Goal: Task Accomplishment & Management: Complete application form

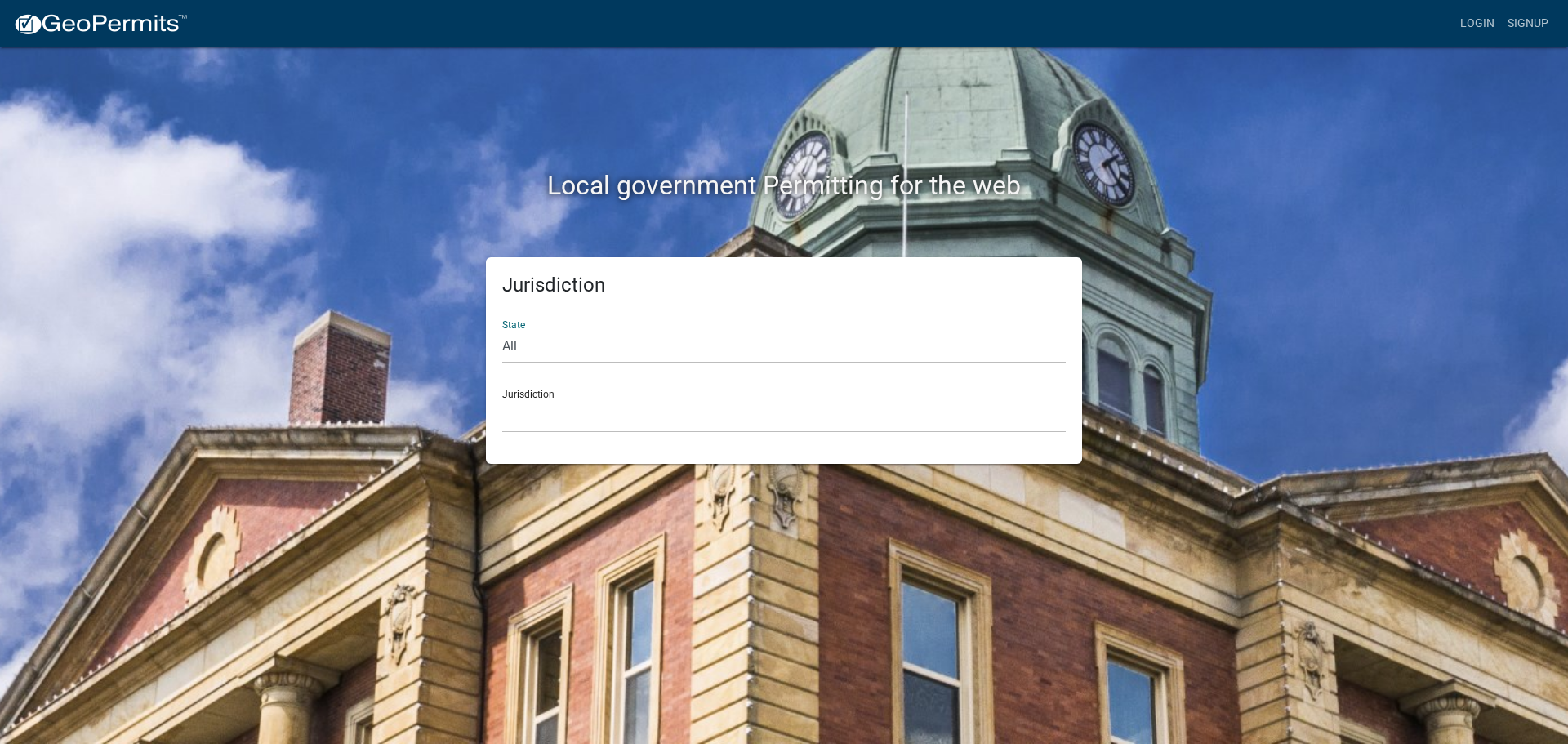
click at [530, 341] on select "All [US_STATE] [US_STATE] [US_STATE] [US_STATE] [US_STATE] [US_STATE] [US_STATE…" at bounding box center [783, 346] width 564 height 33
select select "[US_STATE]"
click at [502, 330] on select "All [US_STATE] [US_STATE] [US_STATE] [US_STATE] [US_STATE] [US_STATE] [US_STATE…" at bounding box center [783, 346] width 564 height 33
click at [538, 417] on select "[GEOGRAPHIC_DATA], [US_STATE][PERSON_NAME][GEOGRAPHIC_DATA], [US_STATE][PERSON_…" at bounding box center [783, 416] width 564 height 33
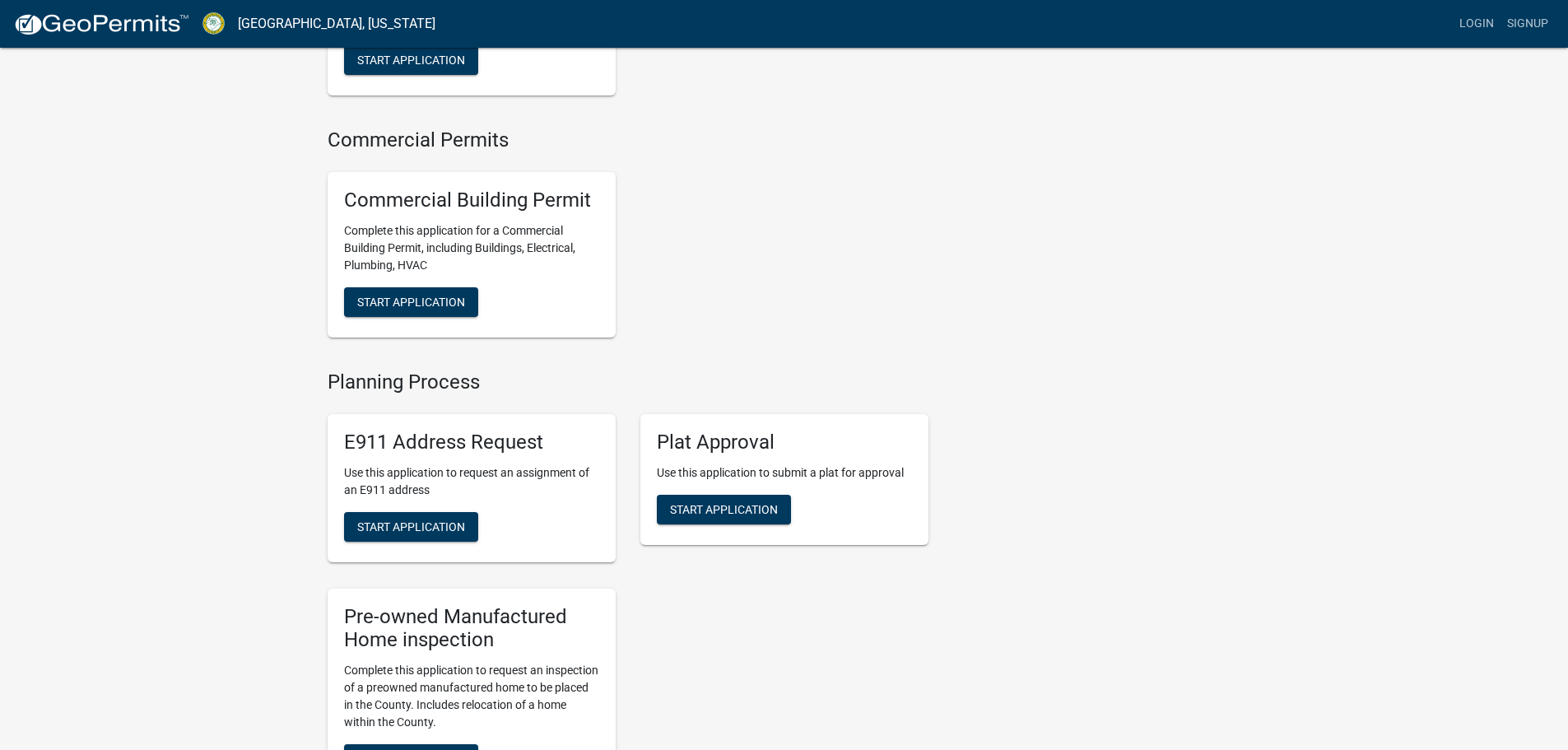
scroll to position [988, 0]
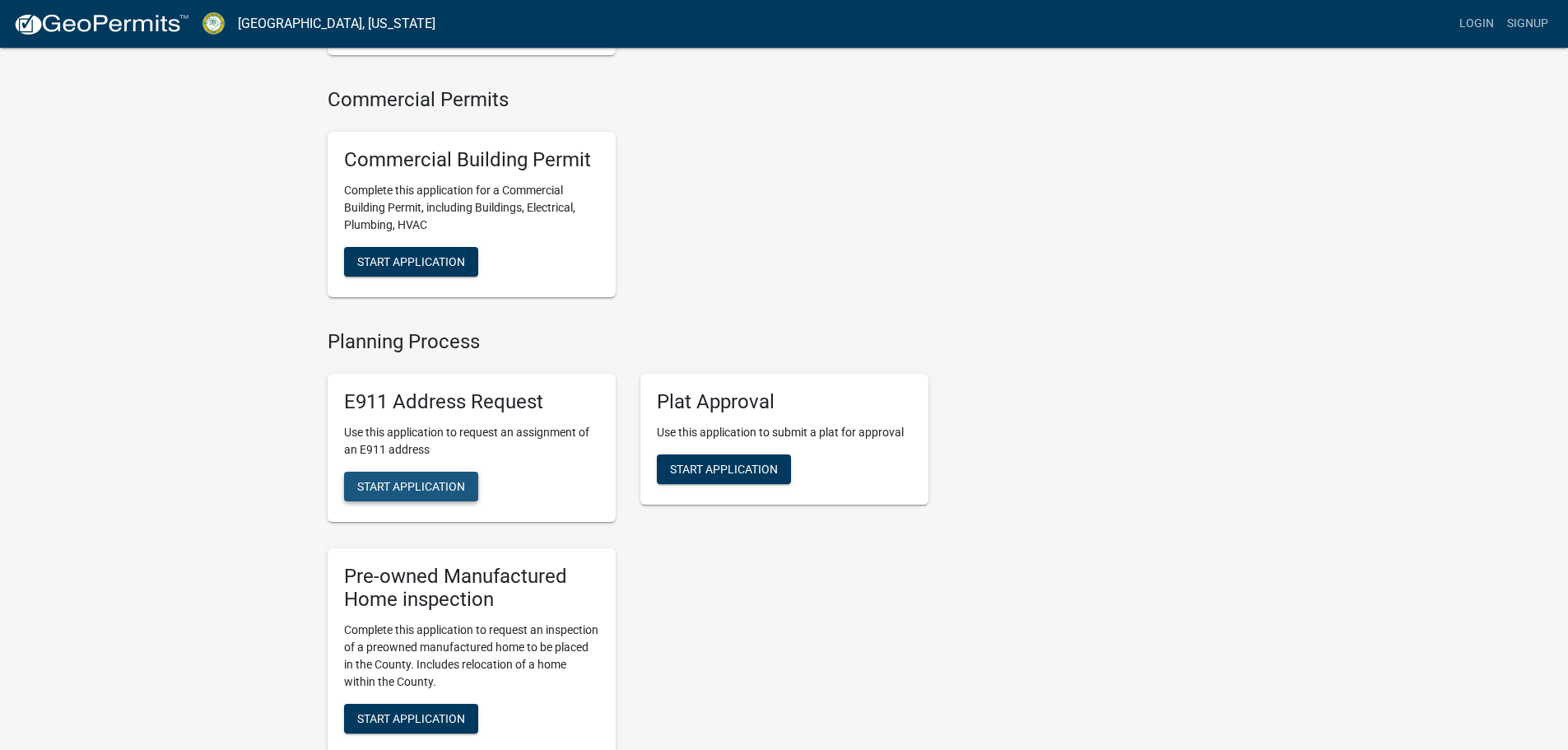
click at [388, 492] on span "Start Application" at bounding box center [411, 486] width 108 height 13
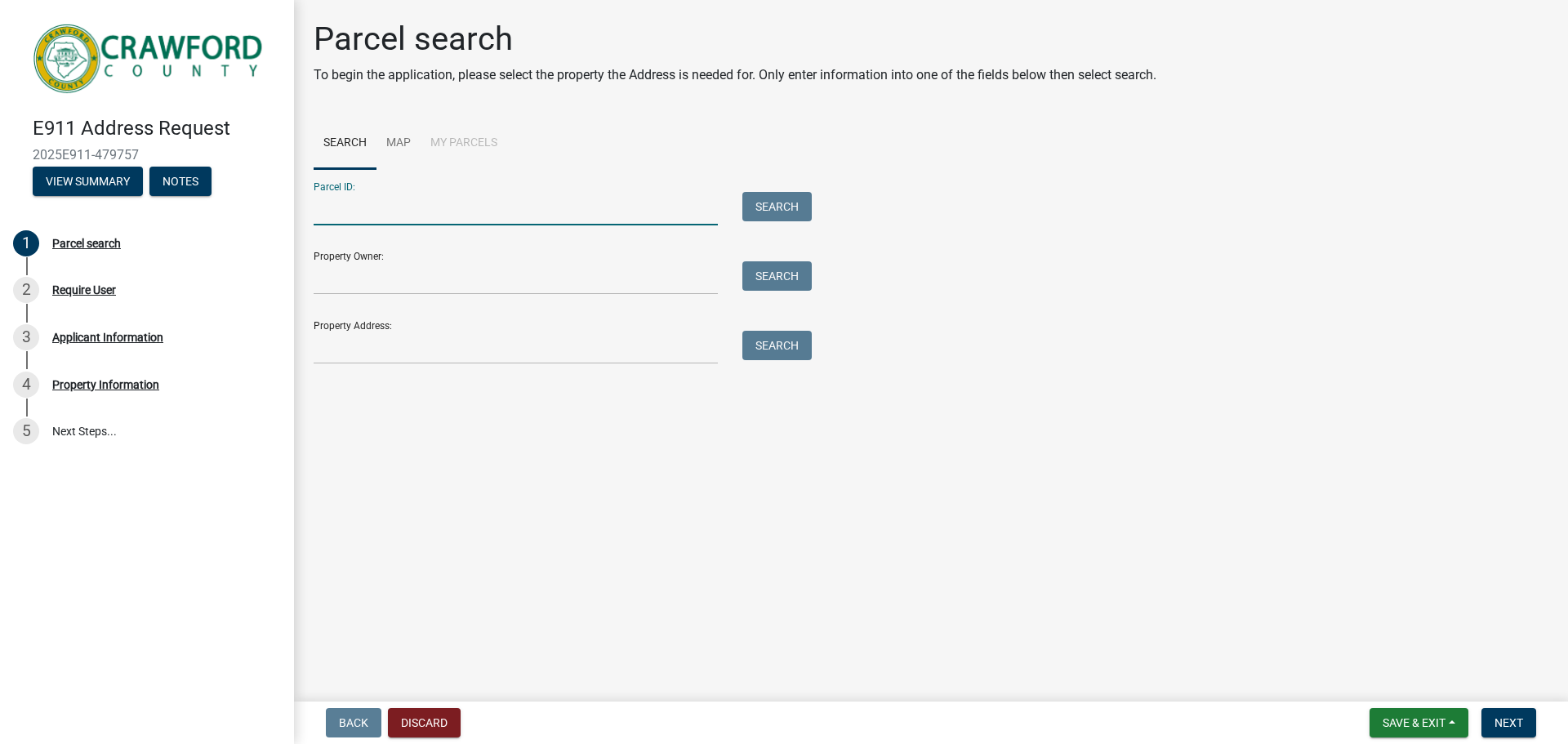
click at [382, 213] on input "Parcel ID:" at bounding box center [516, 208] width 404 height 33
type input "c"
type input "CO29046"
click at [372, 280] on input "Property Owner:" at bounding box center [516, 278] width 404 height 33
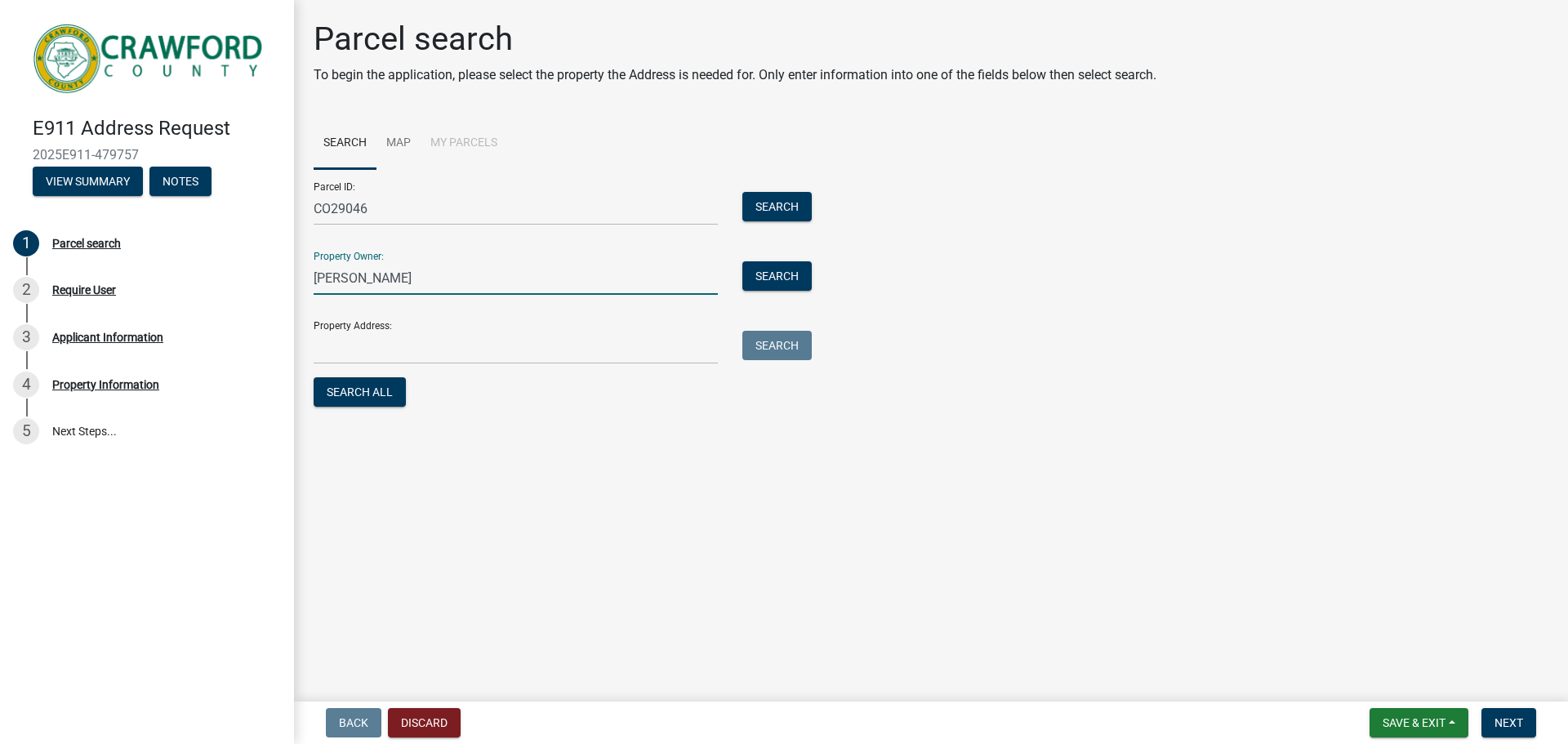
type input "[PERSON_NAME]"
click at [382, 352] on input "Property Address:" at bounding box center [516, 347] width 404 height 33
click at [386, 395] on button "Search All" at bounding box center [360, 392] width 93 height 30
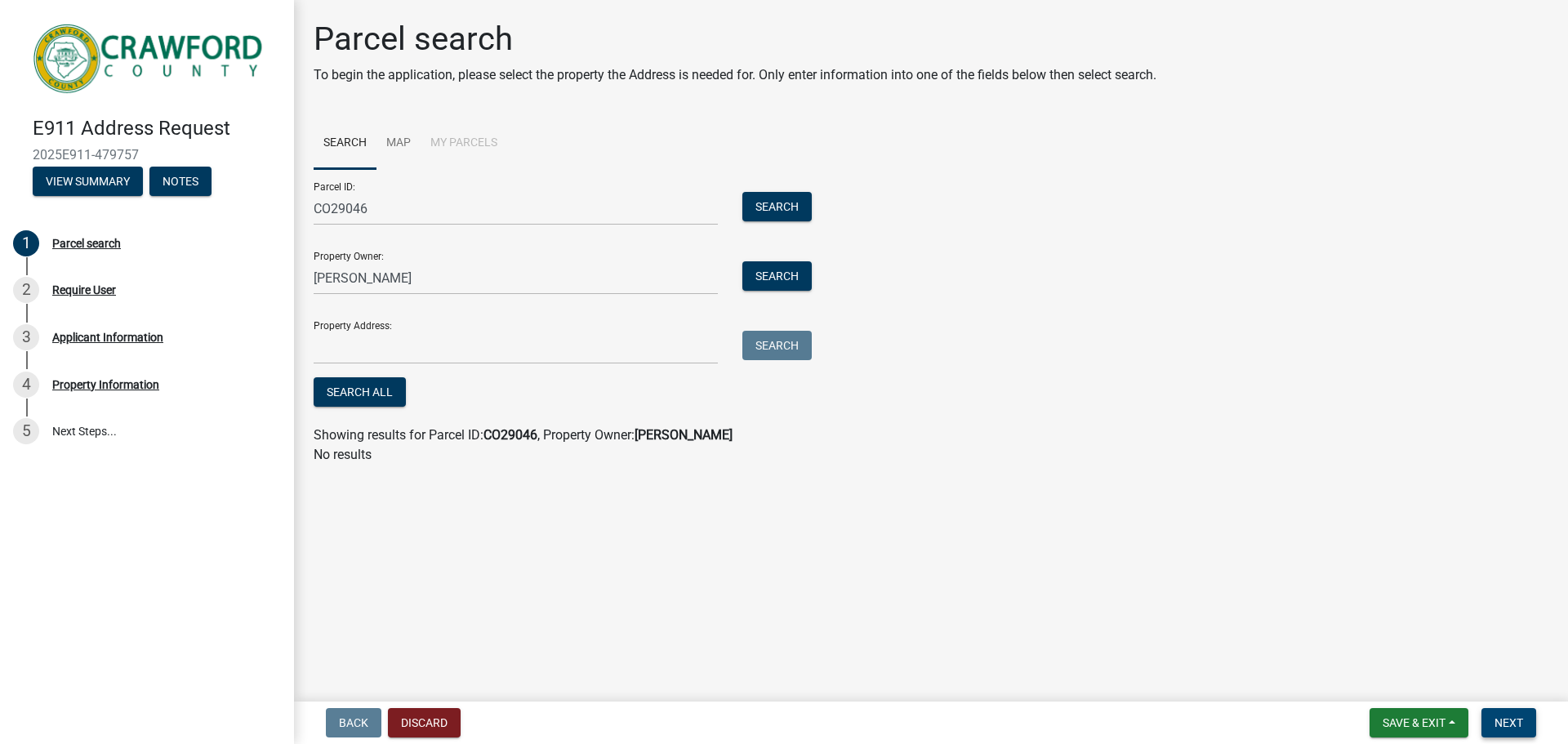
click at [1511, 722] on span "Next" at bounding box center [1509, 723] width 29 height 13
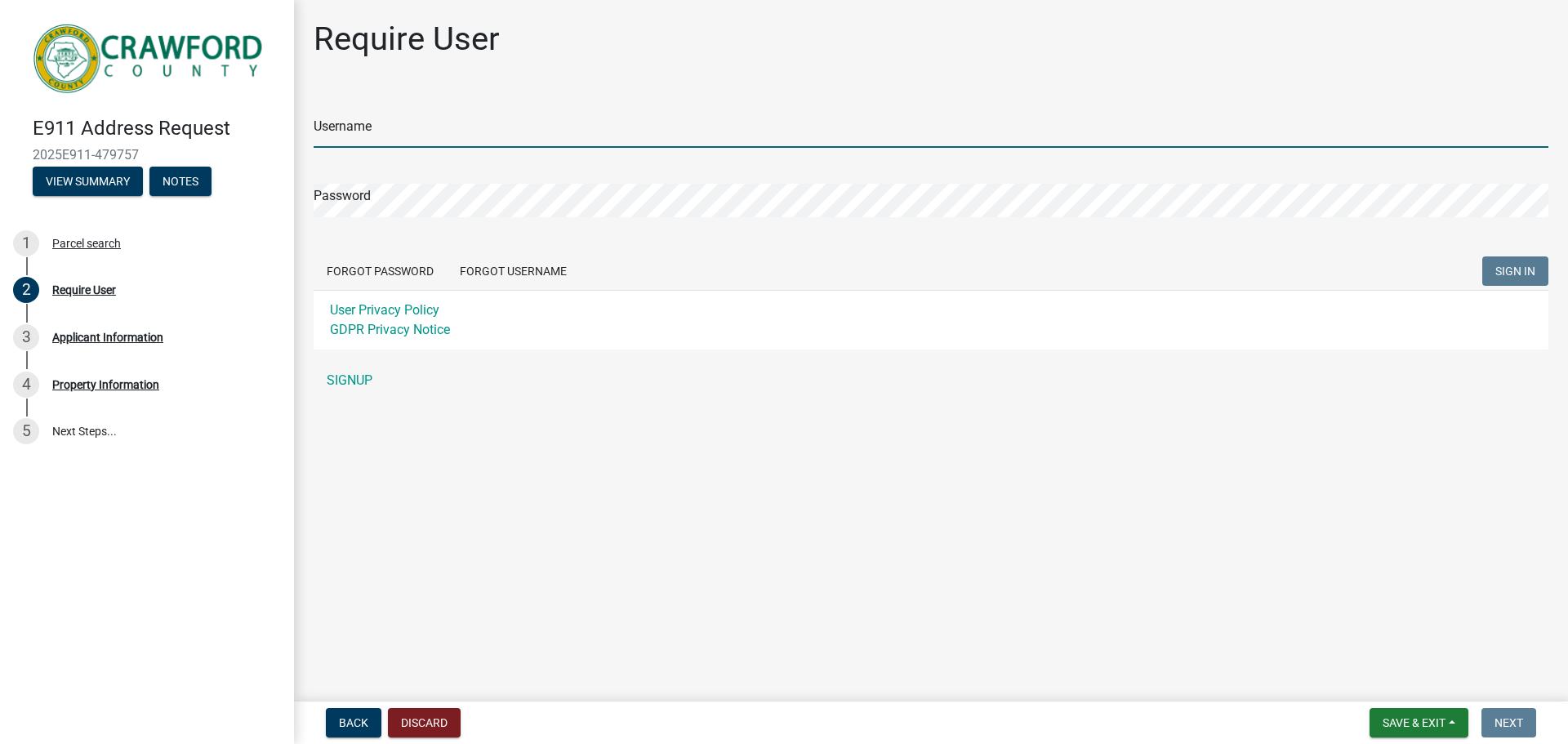
type input "jamiemccarty"
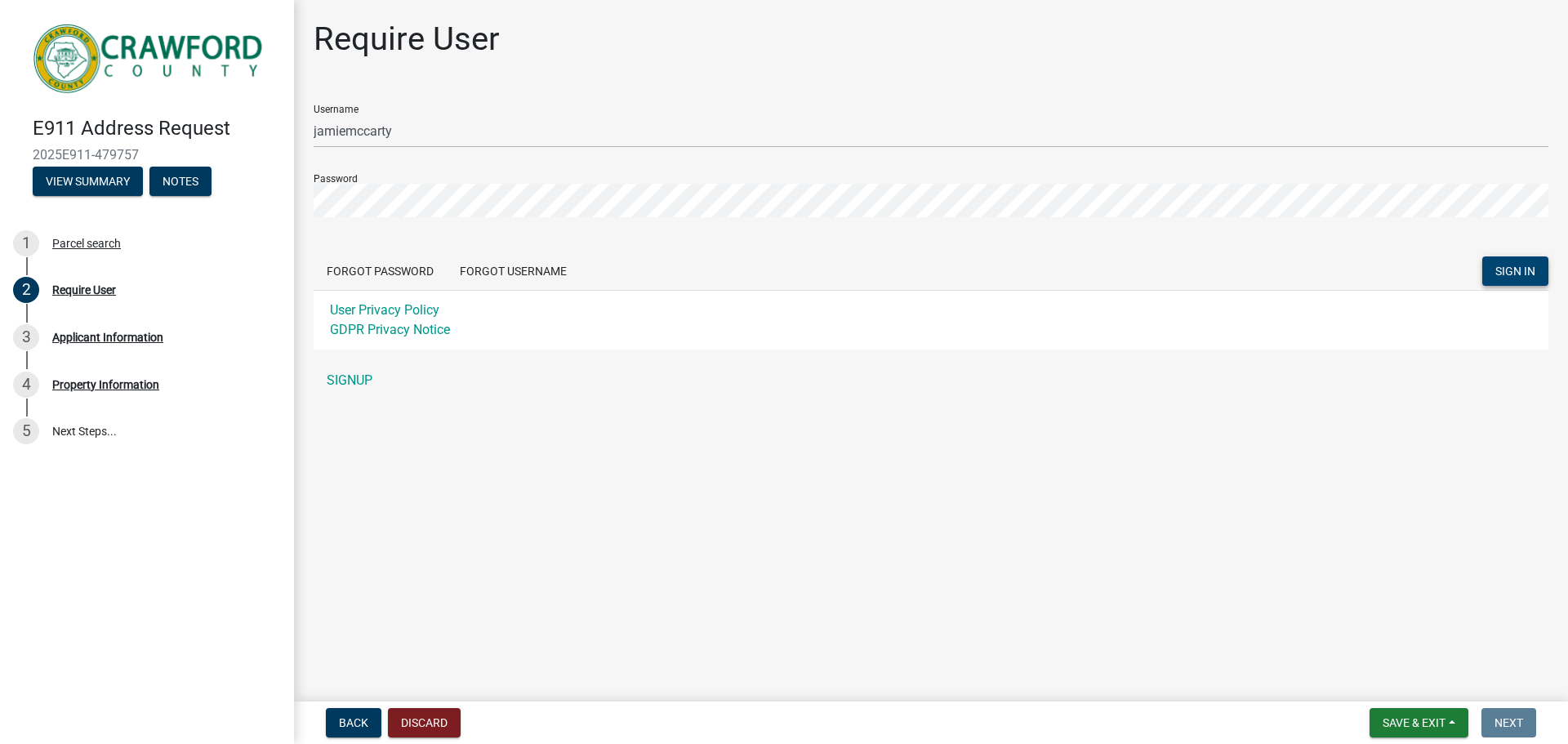
click at [1520, 275] on span "SIGN IN" at bounding box center [1515, 271] width 40 height 13
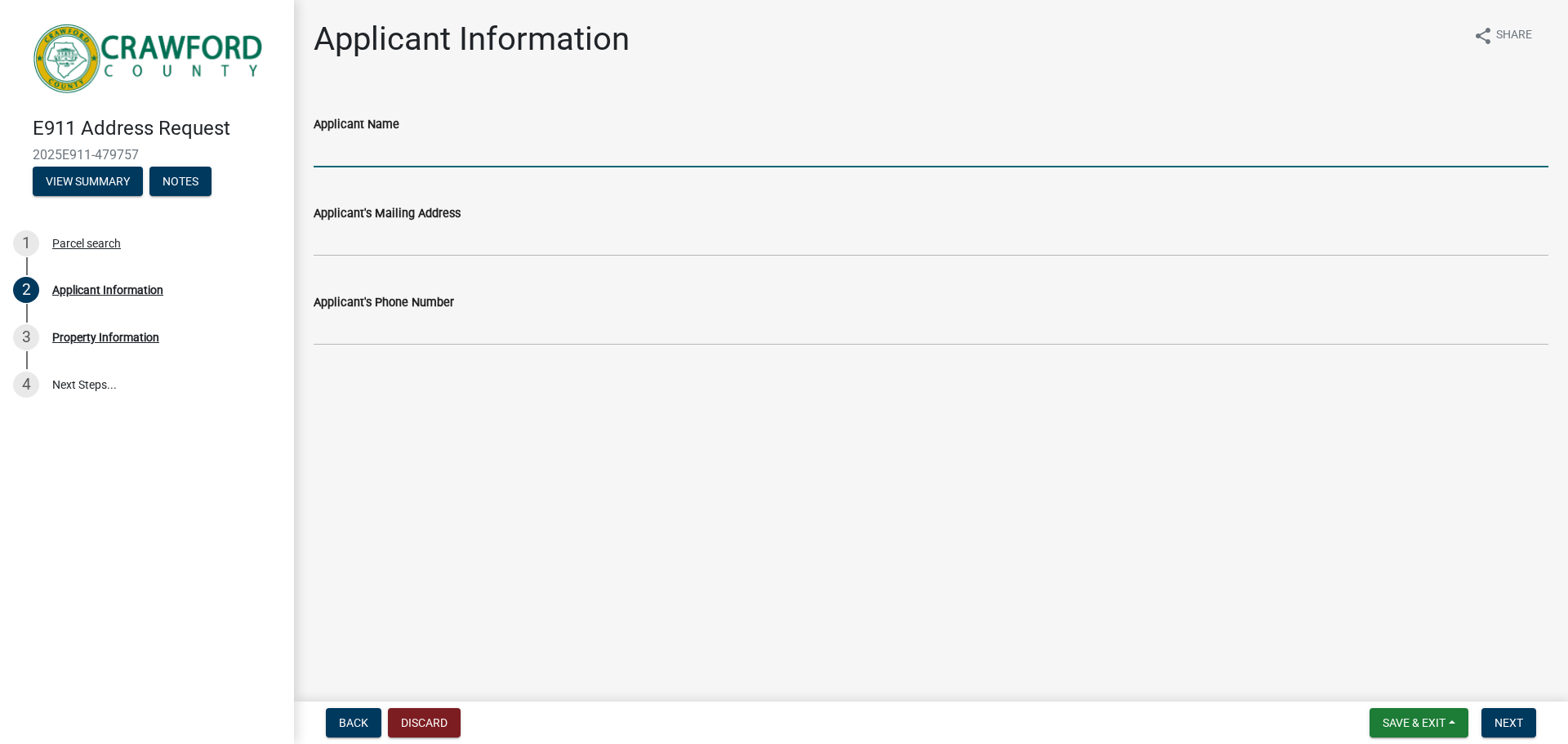
click at [394, 155] on input "Applicant Name" at bounding box center [931, 150] width 1234 height 33
type input "[PERSON_NAME]"
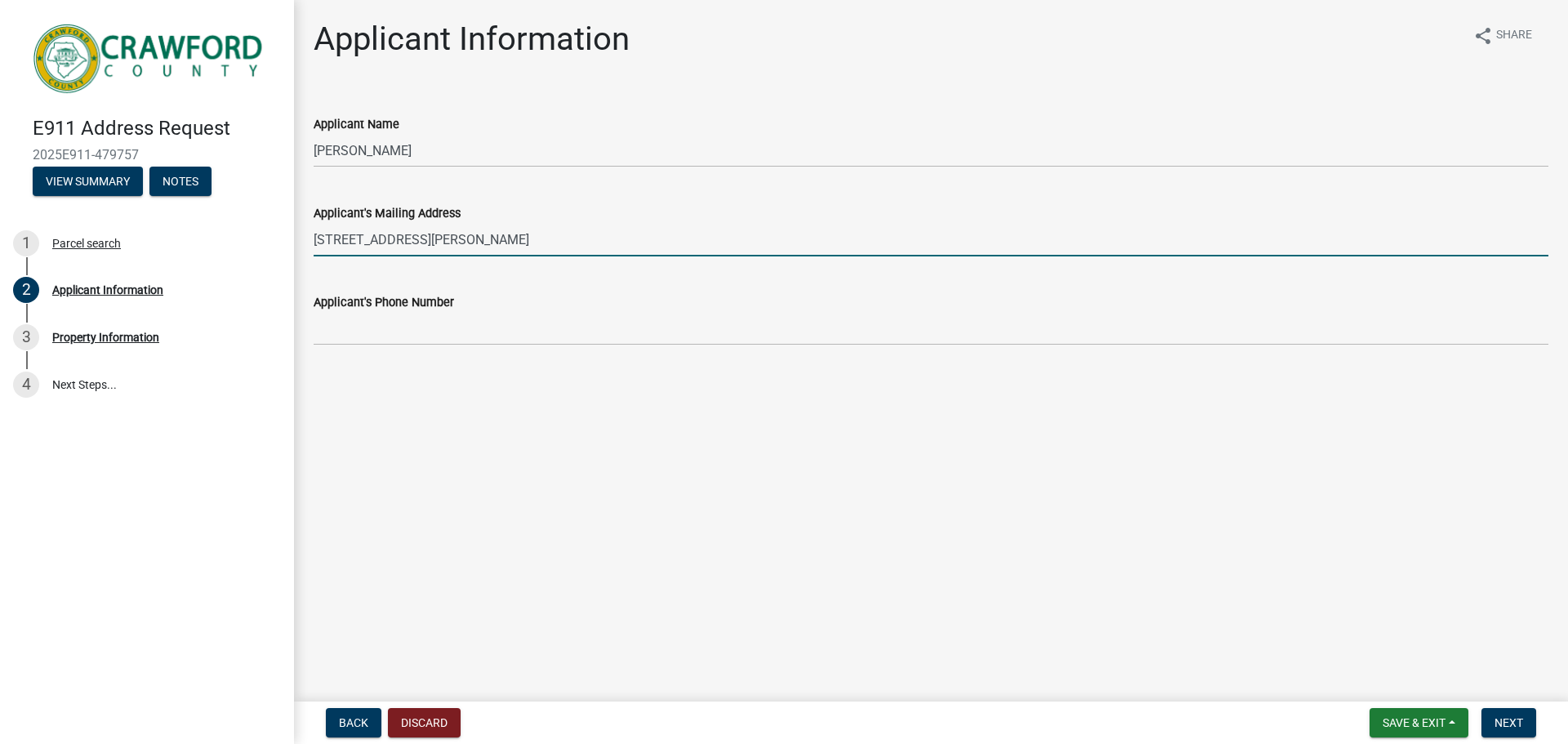
type input "[STREET_ADDRESS][PERSON_NAME]"
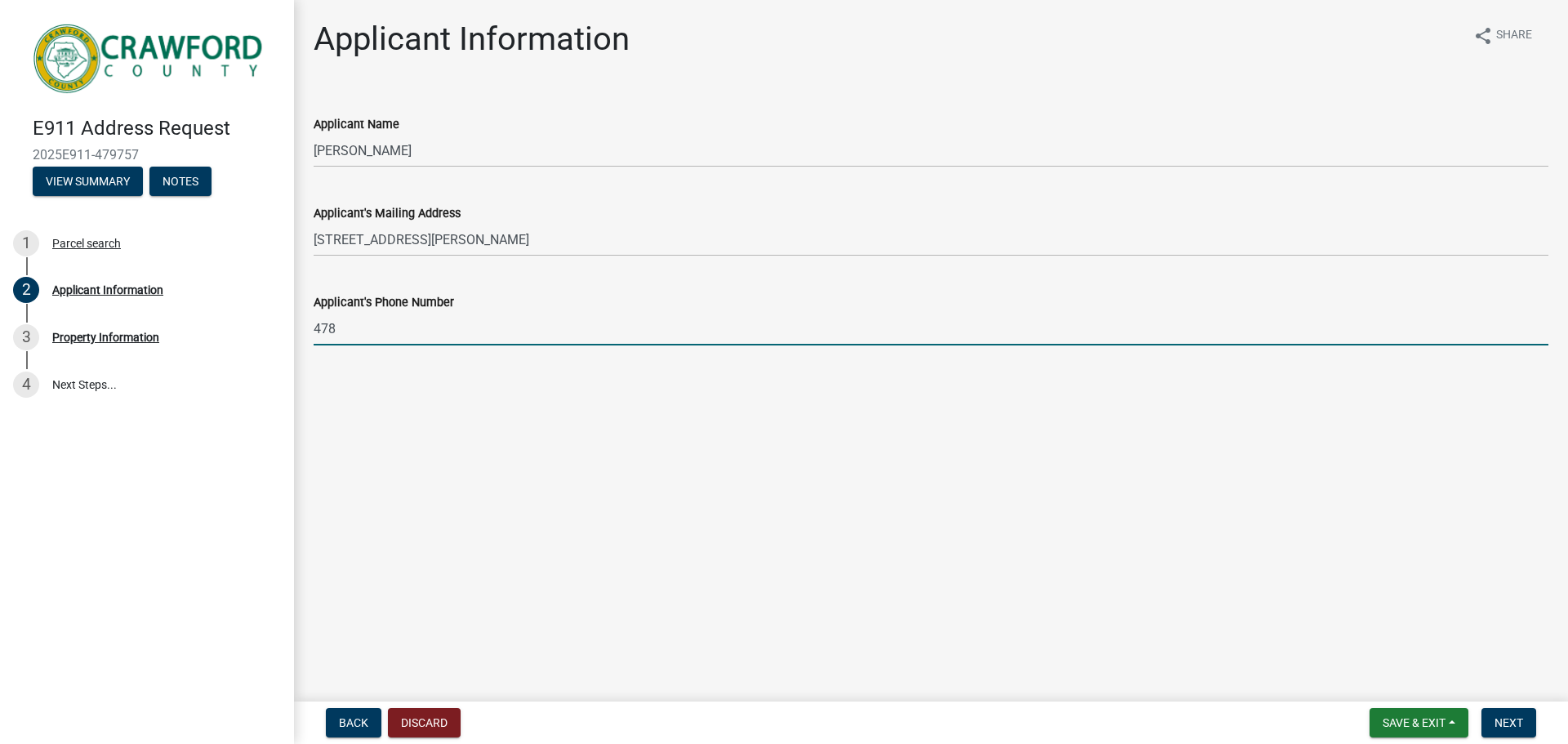
type input "4789514706"
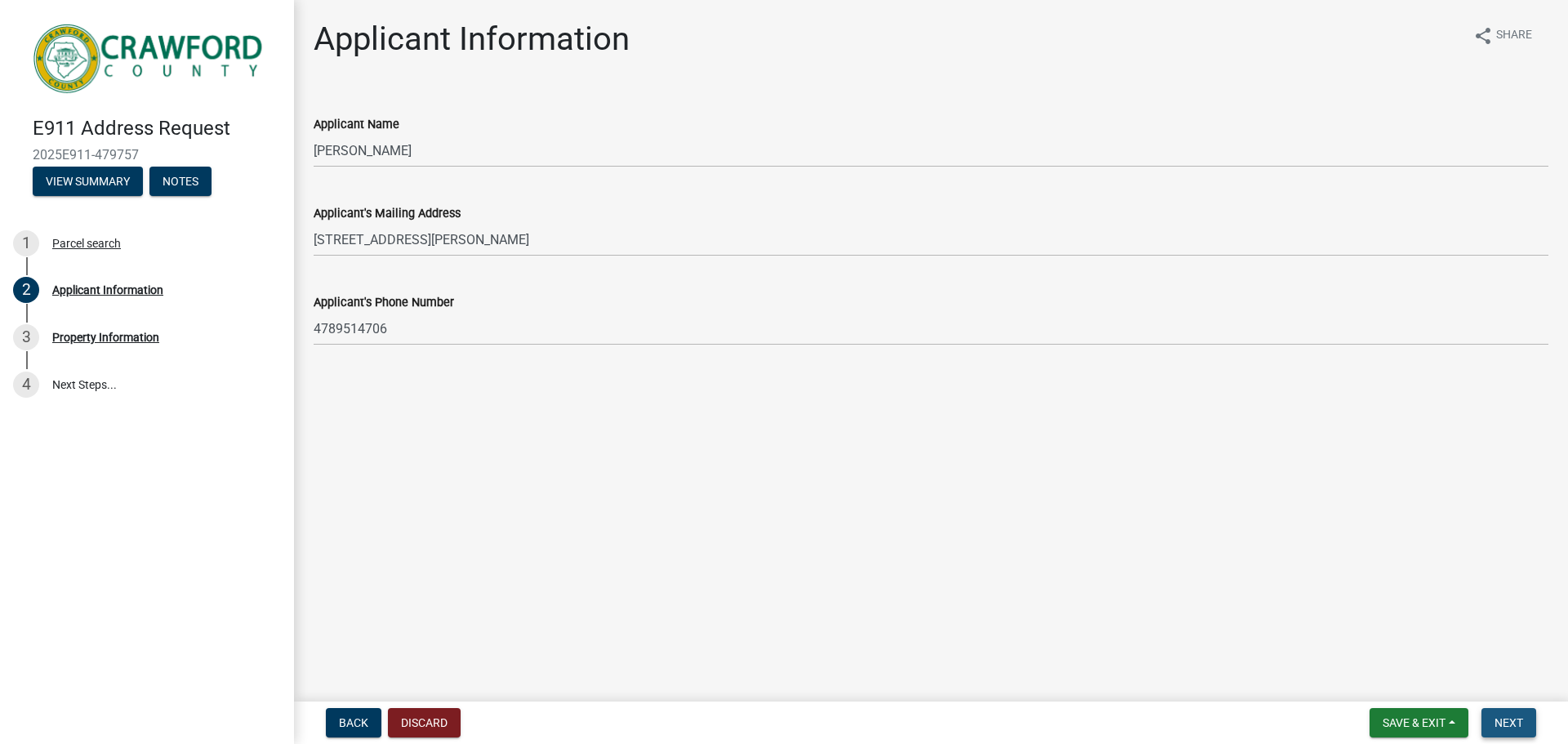
click at [1504, 724] on span "Next" at bounding box center [1509, 723] width 29 height 13
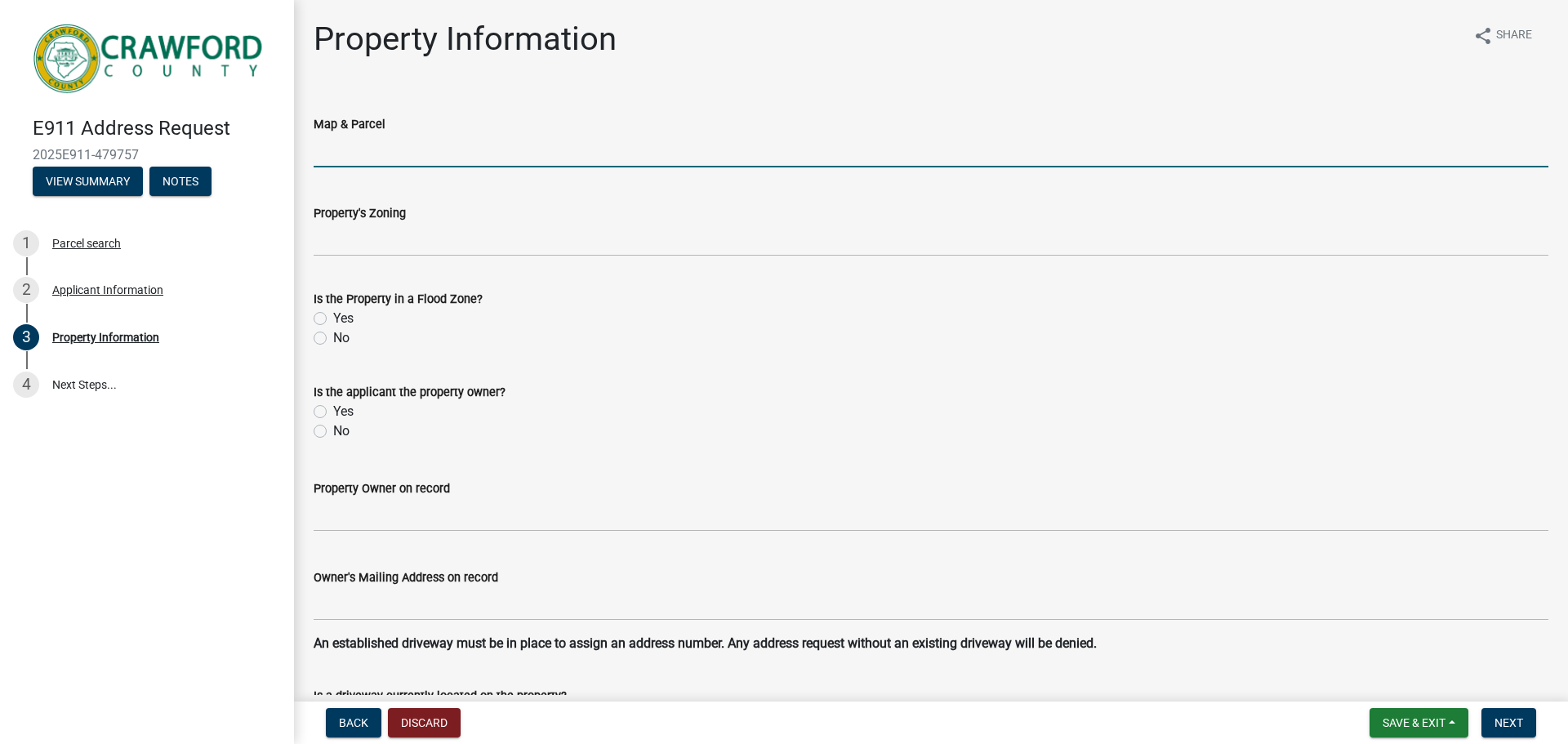
click at [413, 145] on input "Map & Parcel" at bounding box center [931, 150] width 1234 height 33
type input "CO29046"
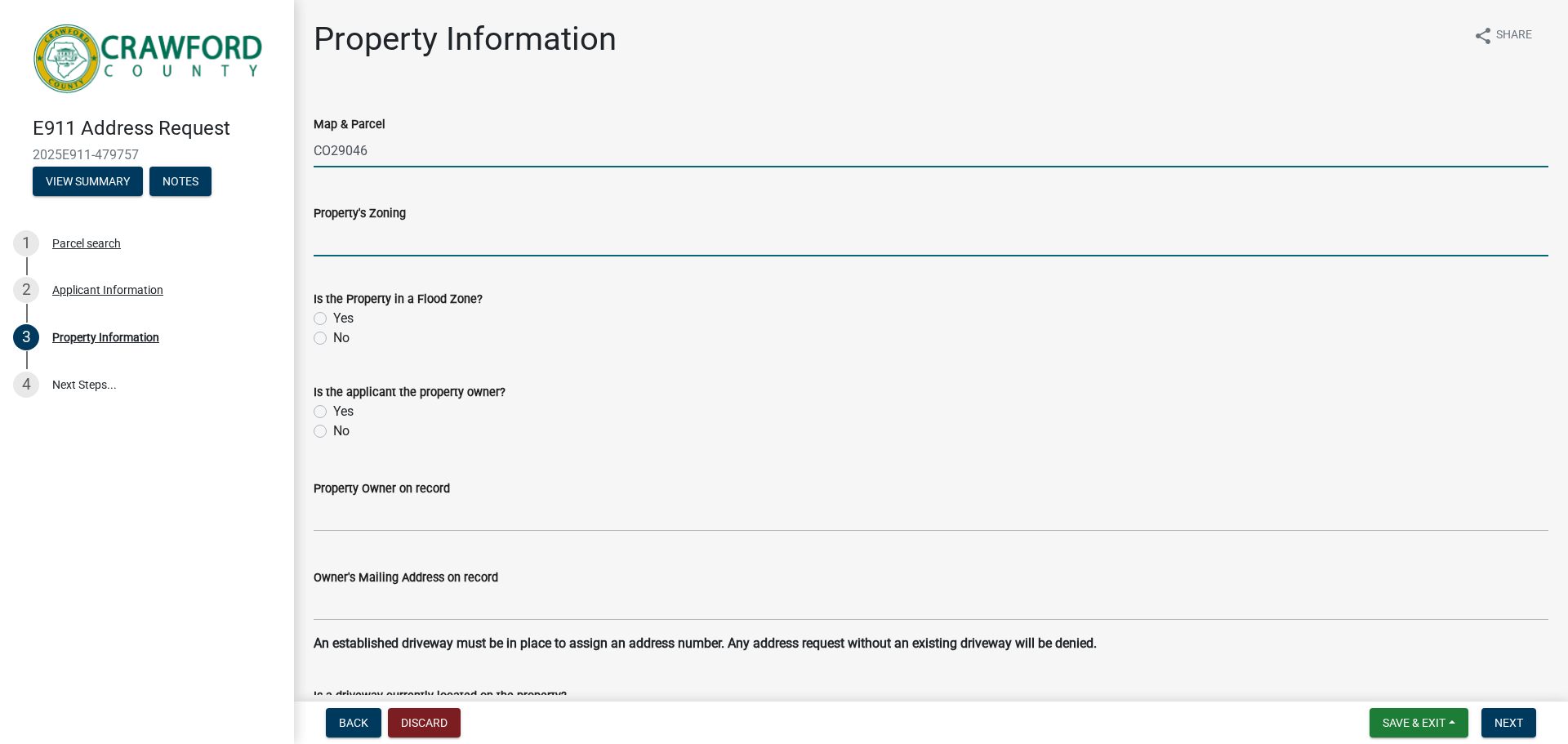
click at [406, 239] on input "Property's Zoning" at bounding box center [931, 239] width 1234 height 33
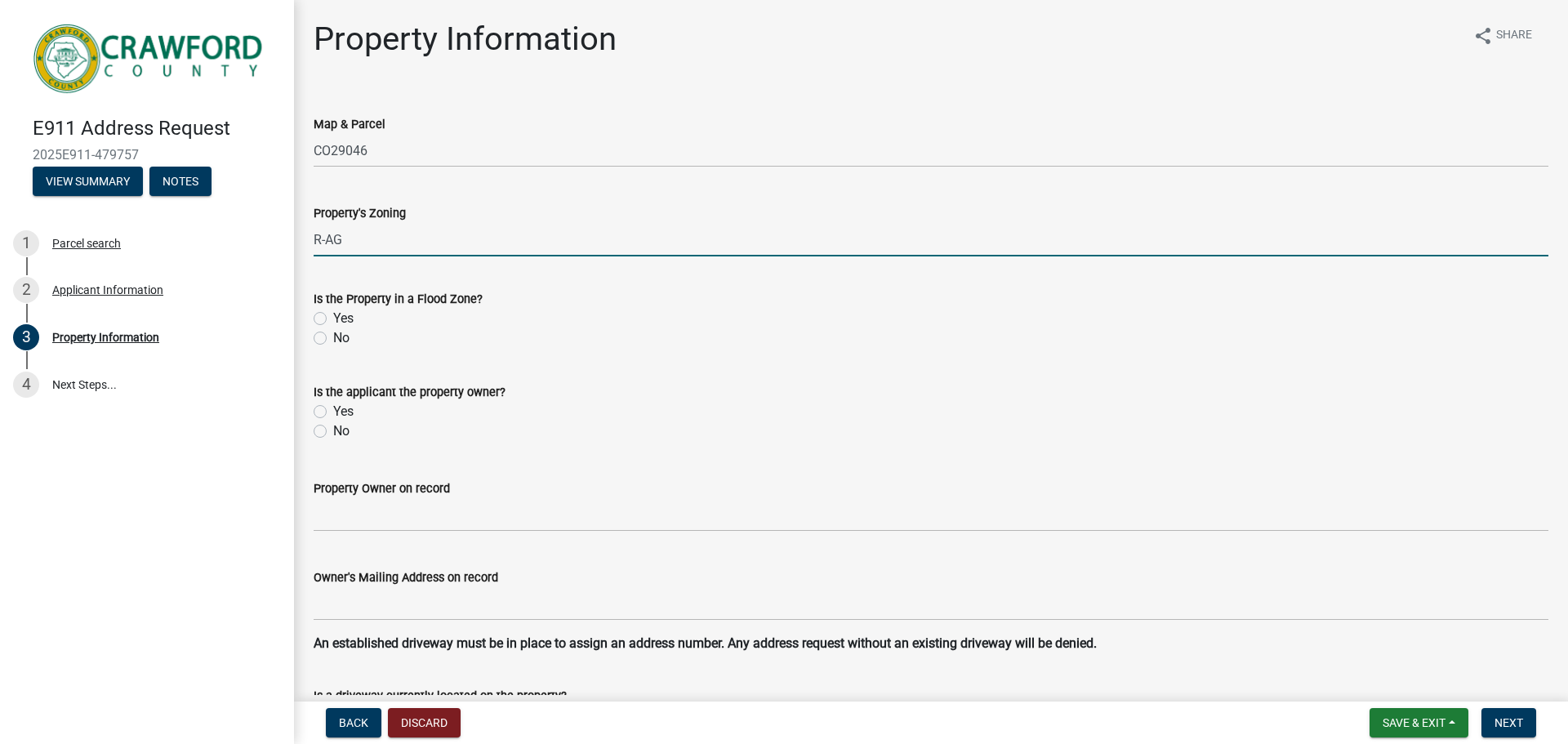
type input "R-AG"
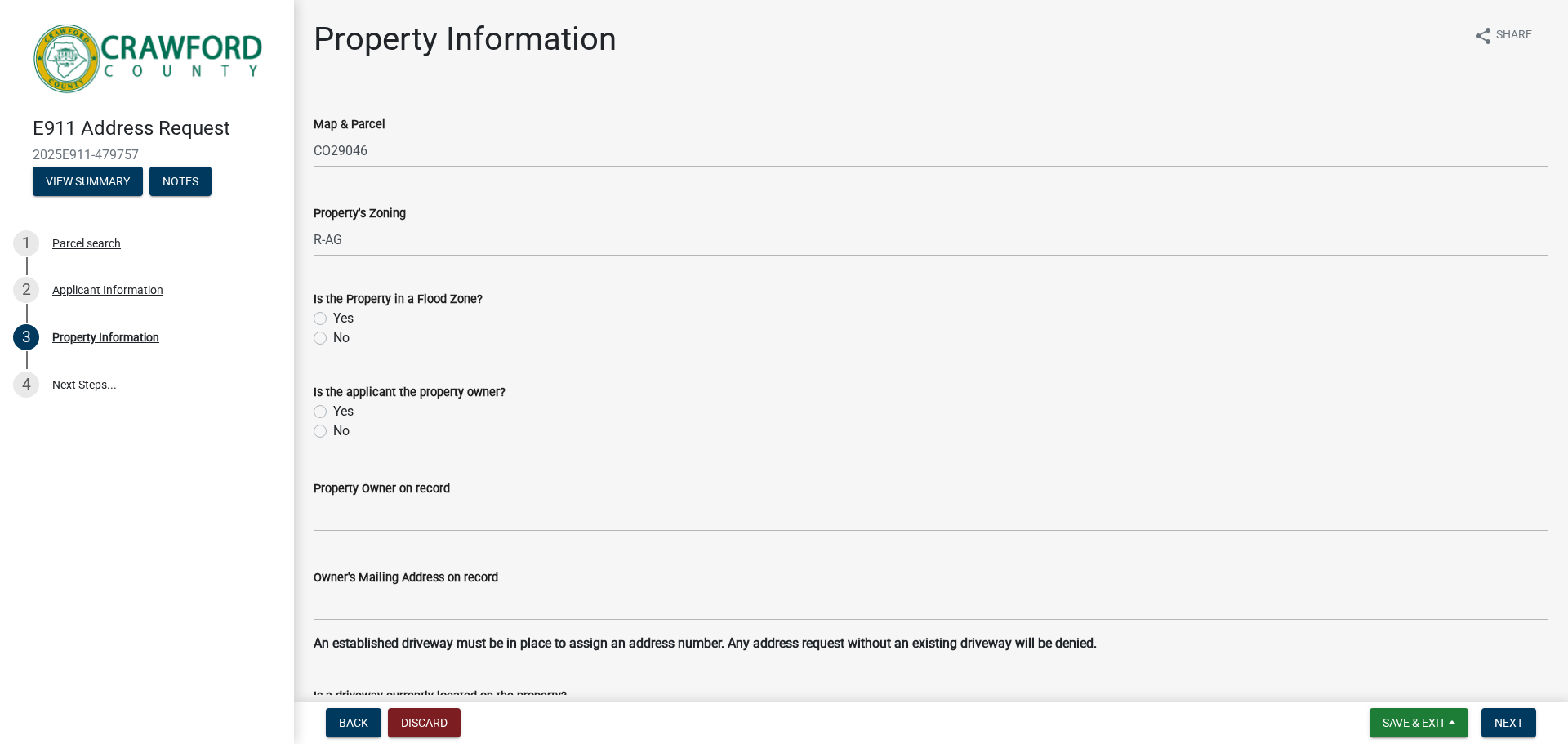
click at [330, 338] on div "No" at bounding box center [931, 338] width 1234 height 20
click at [333, 340] on label "No" at bounding box center [340, 338] width 16 height 20
click at [333, 339] on input "No" at bounding box center [338, 333] width 10 height 10
radio input "true"
click at [333, 411] on label "Yes" at bounding box center [342, 411] width 20 height 20
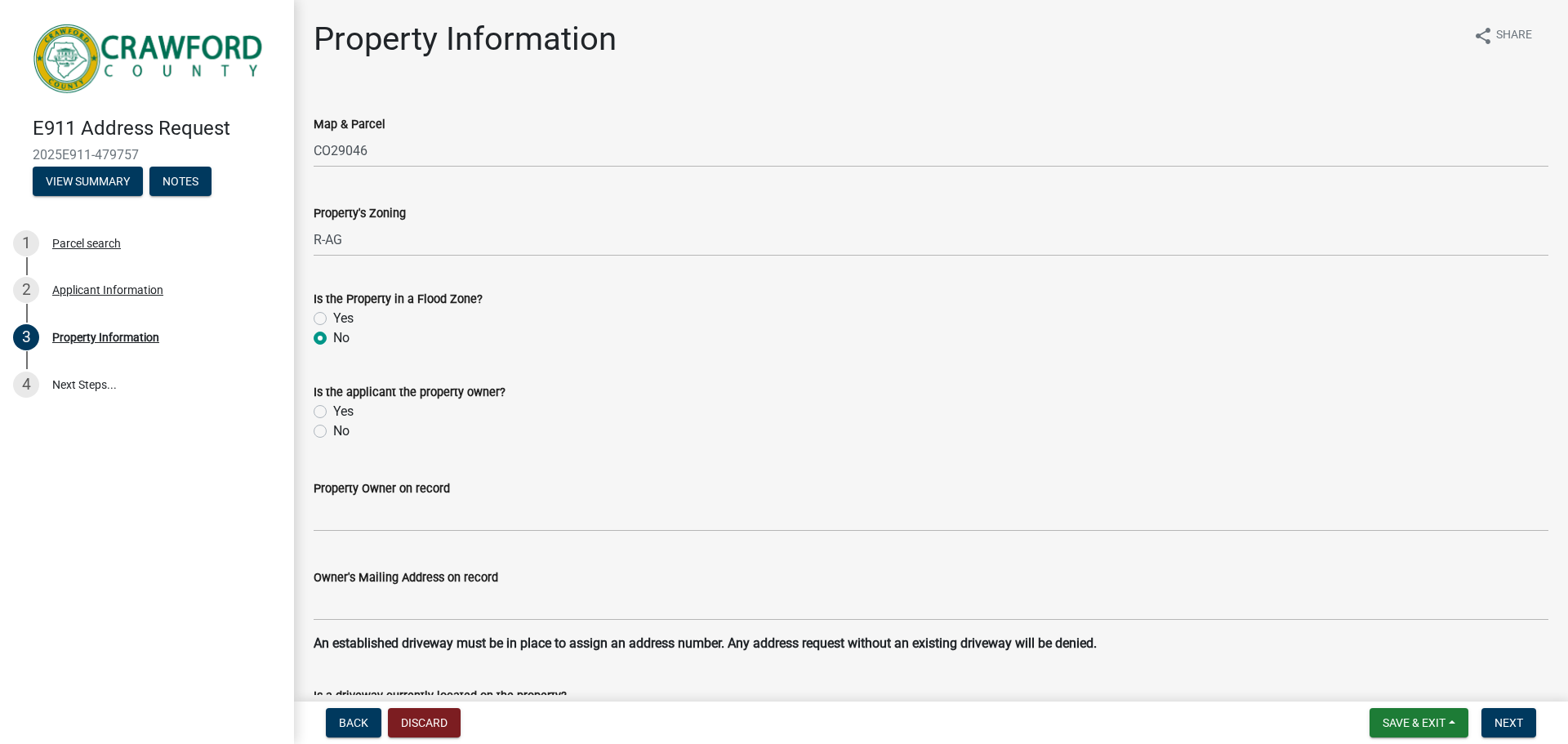
click at [333, 411] on input "Yes" at bounding box center [338, 406] width 10 height 10
radio input "true"
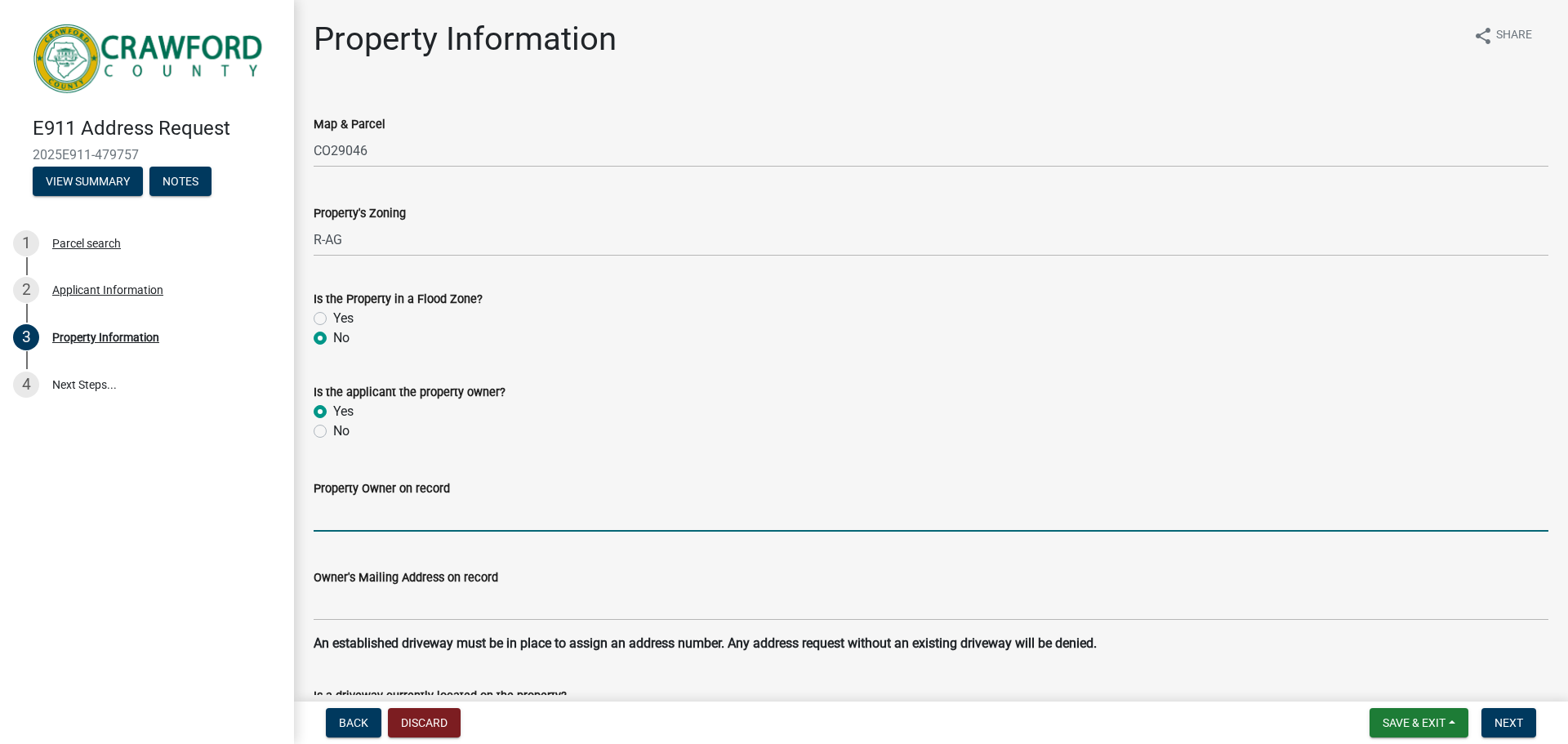
click at [343, 521] on input "Property Owner on record" at bounding box center [931, 514] width 1234 height 33
type input "[PERSON_NAME]"
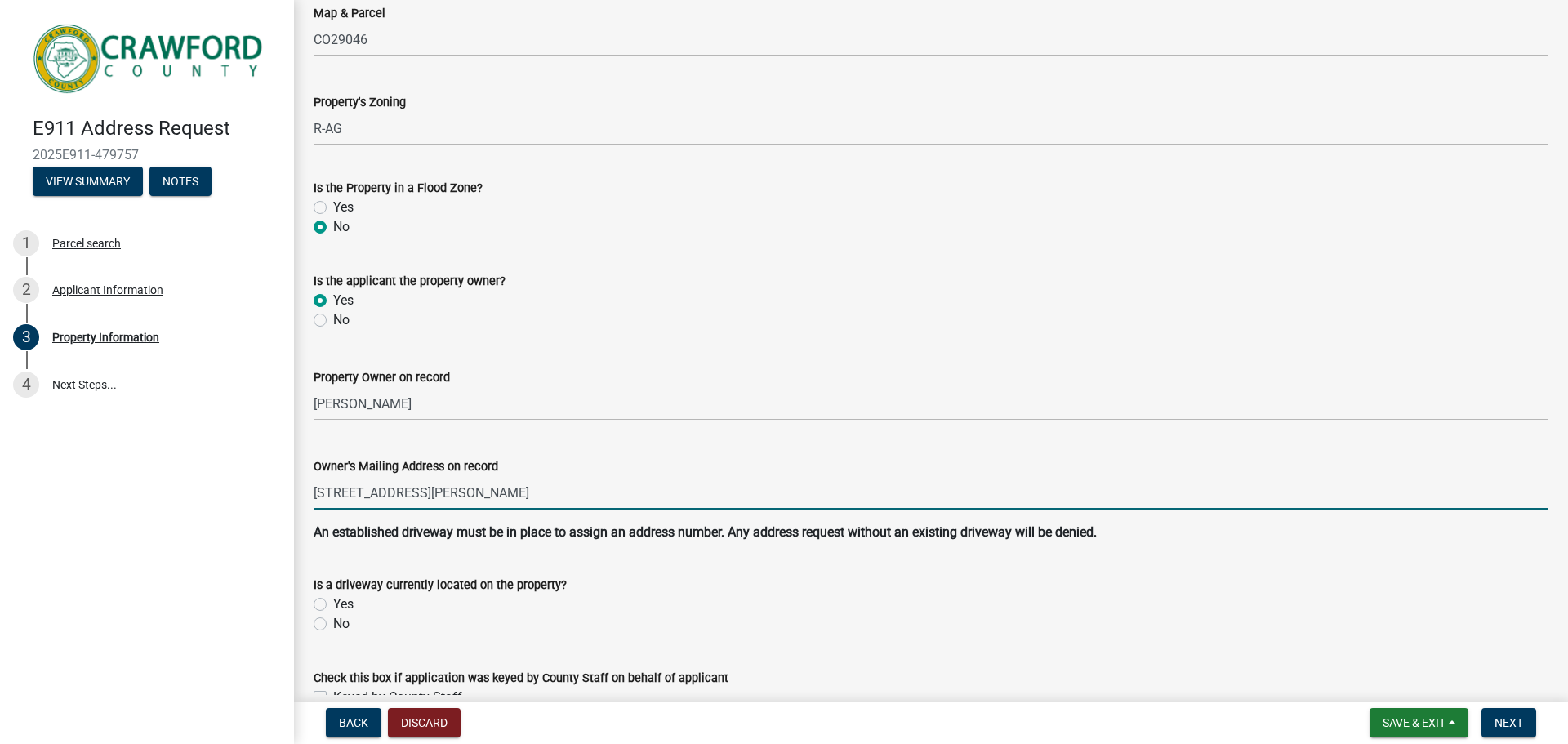
scroll to position [163, 0]
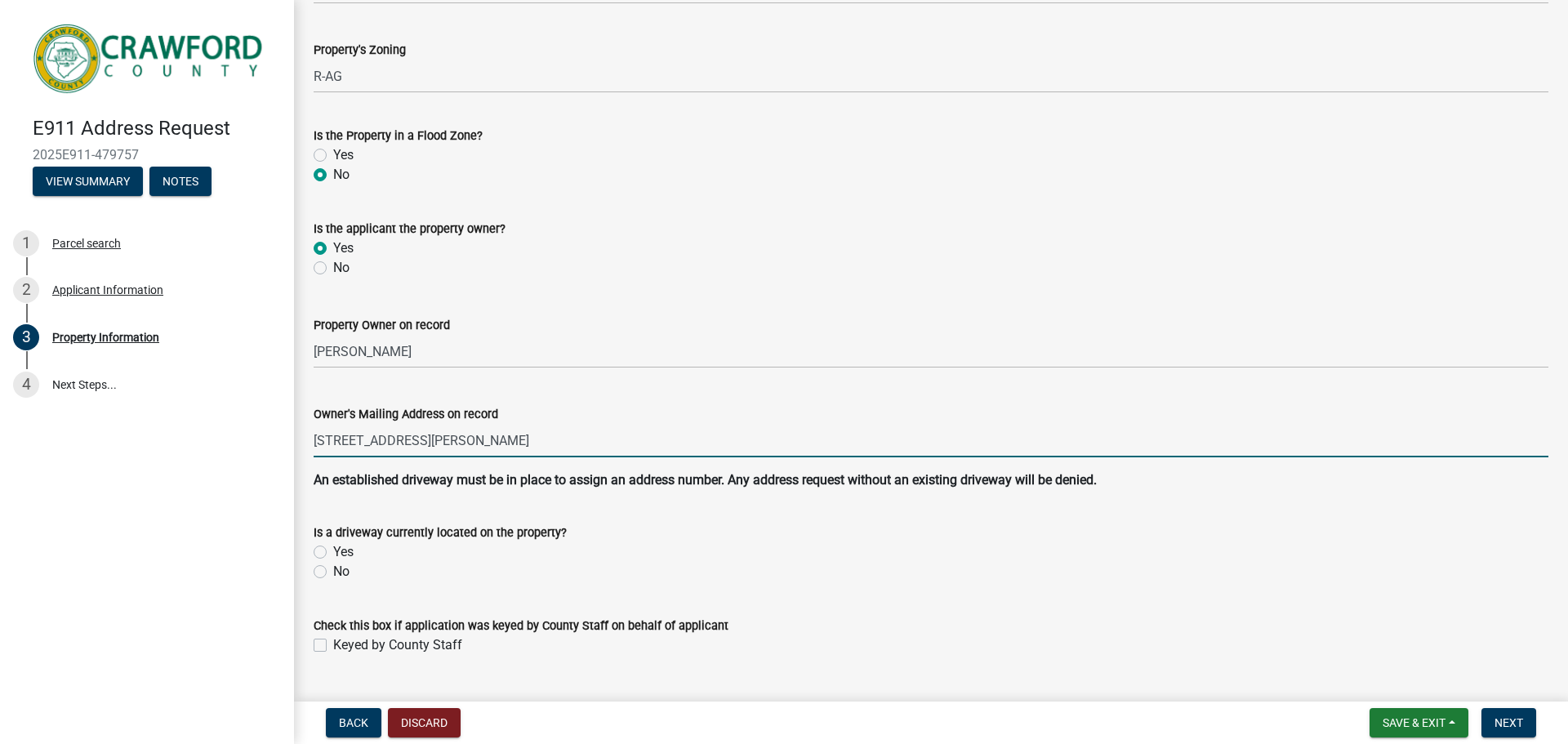
type input "[STREET_ADDRESS][PERSON_NAME]"
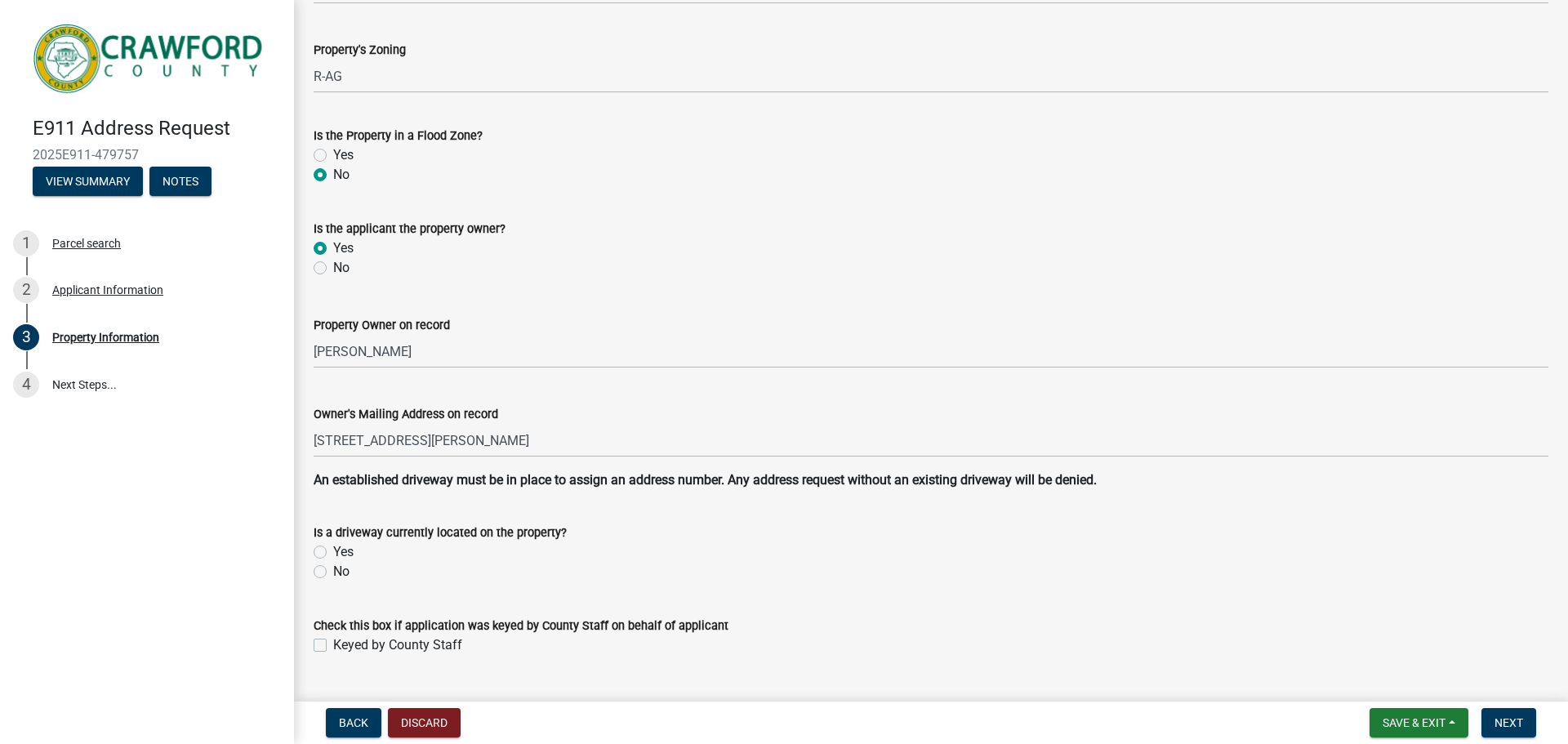
click at [345, 555] on label "Yes" at bounding box center [342, 551] width 20 height 20
click at [343, 553] on input "Yes" at bounding box center [338, 547] width 10 height 10
radio input "true"
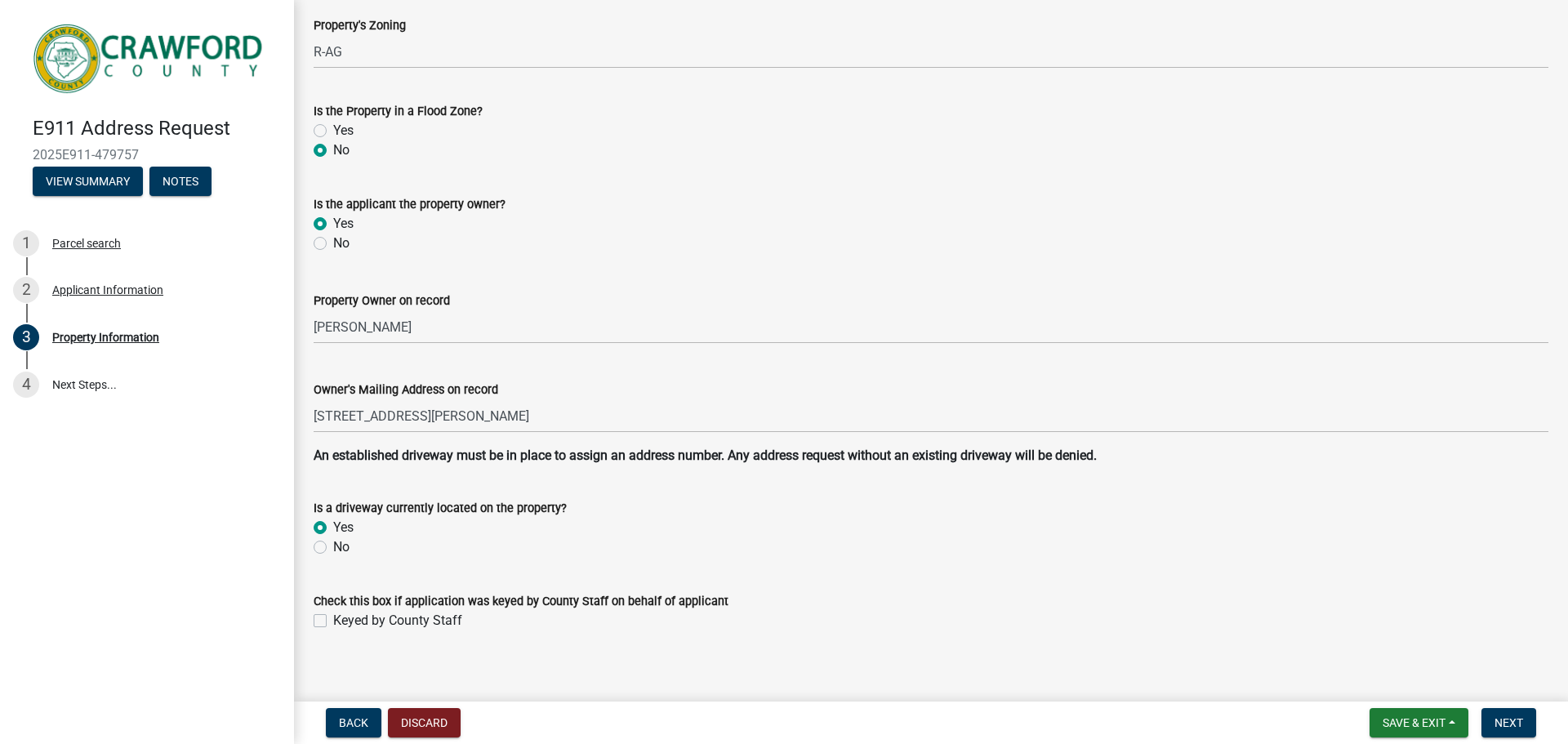
scroll to position [201, 0]
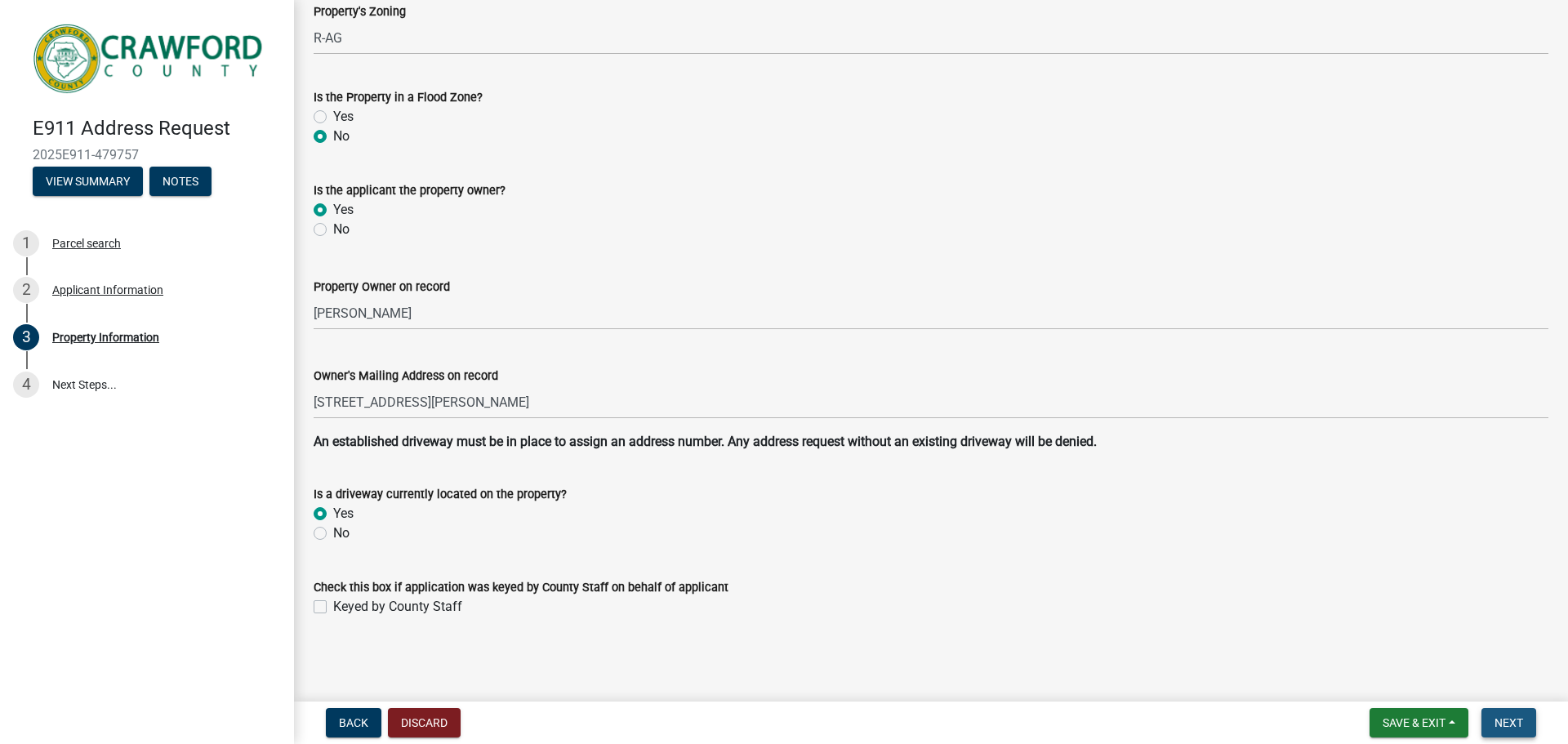
click at [1500, 730] on button "Next" at bounding box center [1508, 722] width 54 height 30
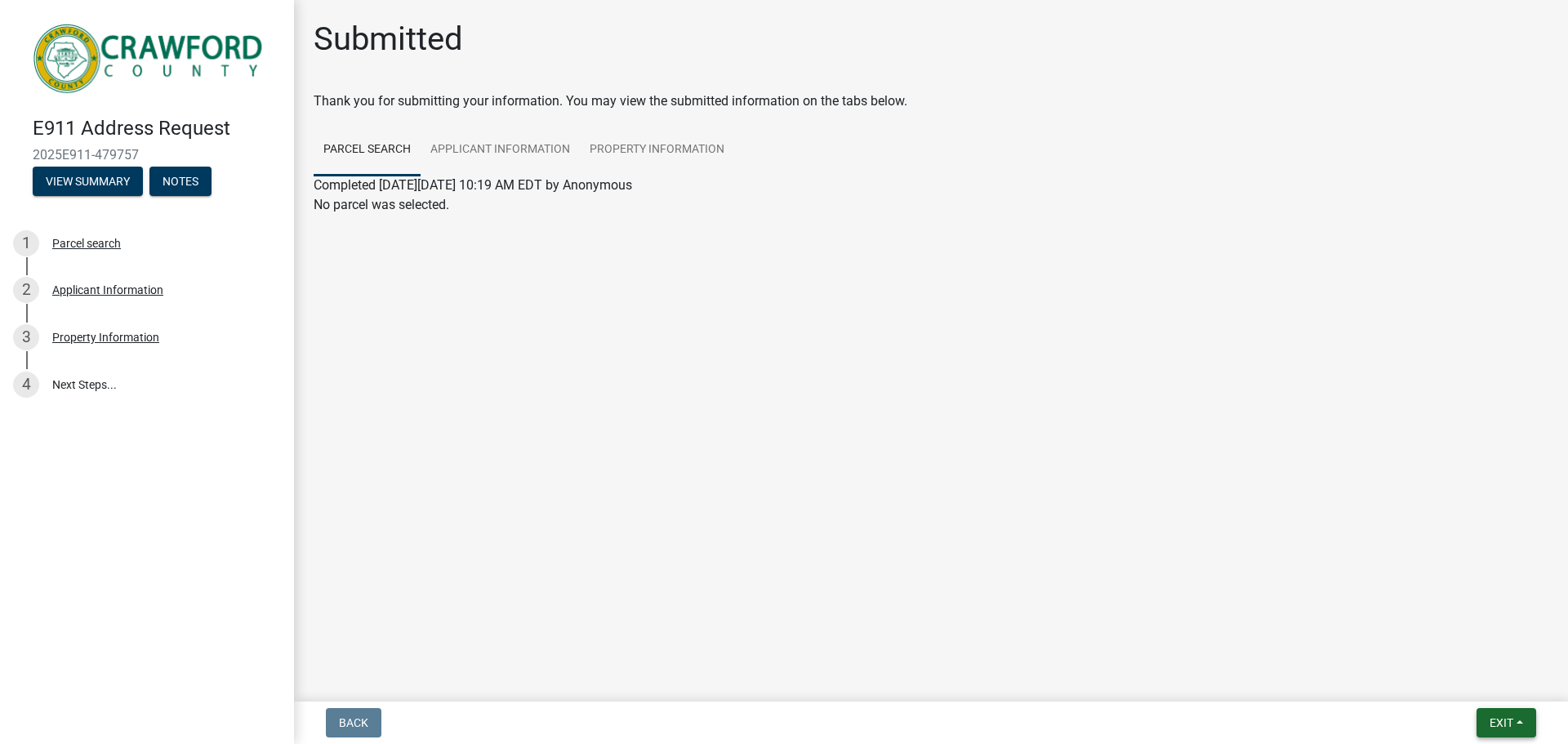
click at [1505, 721] on span "Exit" at bounding box center [1500, 723] width 24 height 13
click at [1450, 685] on button "Save & Exit" at bounding box center [1470, 680] width 131 height 39
